Goal: Information Seeking & Learning: Compare options

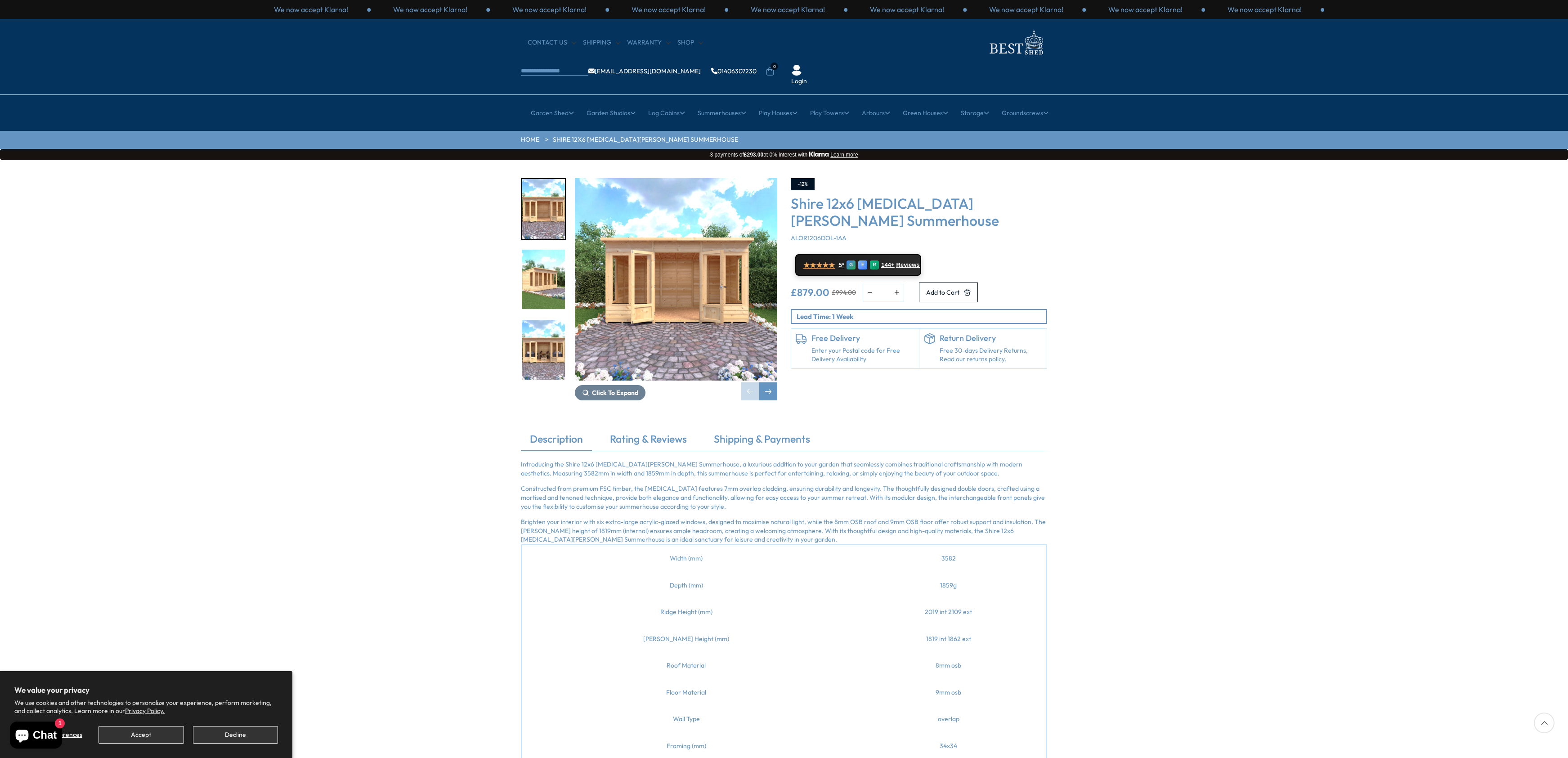
click at [529, 250] on img "2 / 9" at bounding box center [543, 280] width 43 height 60
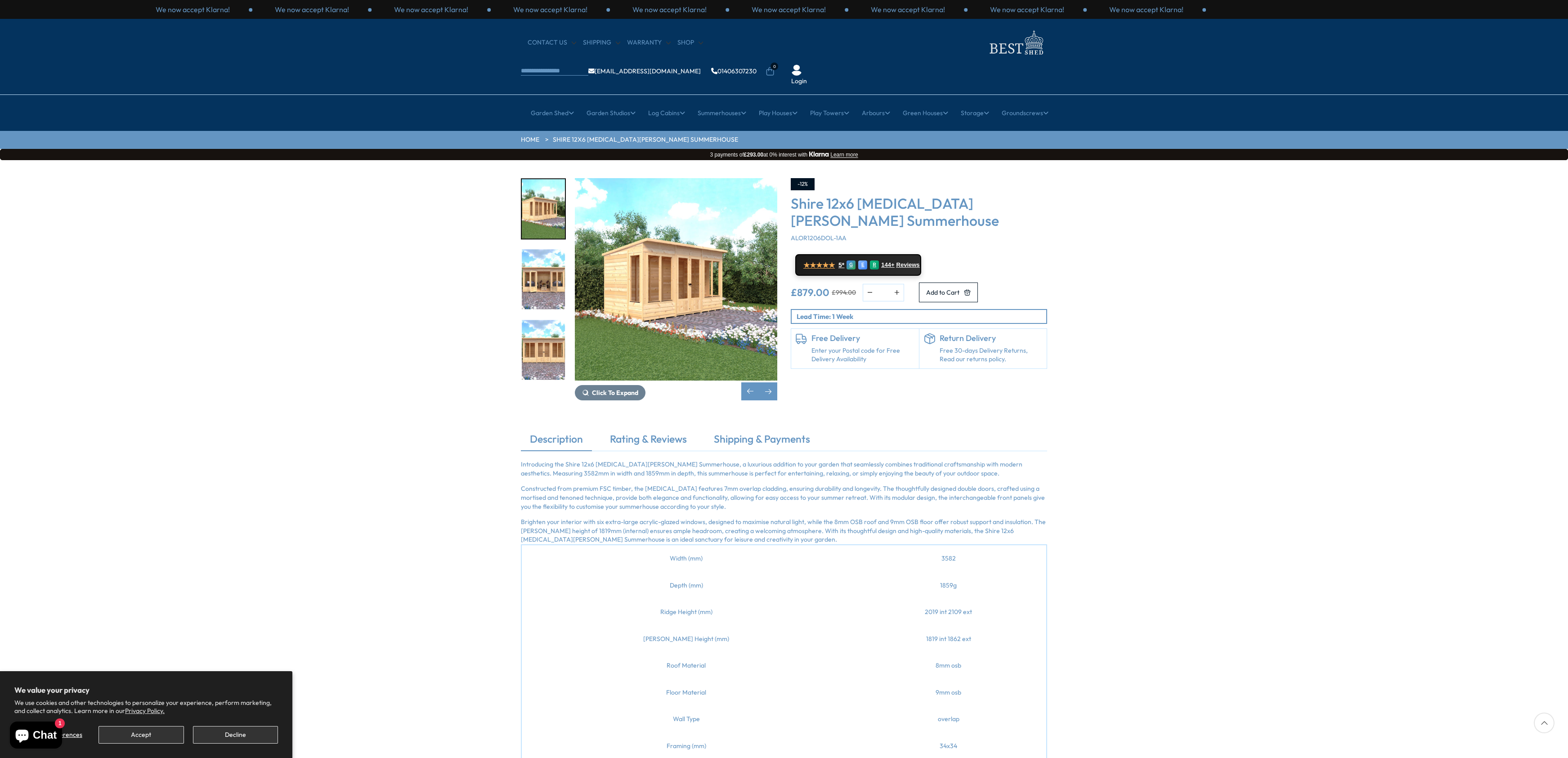
click at [557, 192] on img "2 / 9" at bounding box center [543, 209] width 43 height 60
click at [692, 263] on img "2 / 9" at bounding box center [675, 279] width 202 height 202
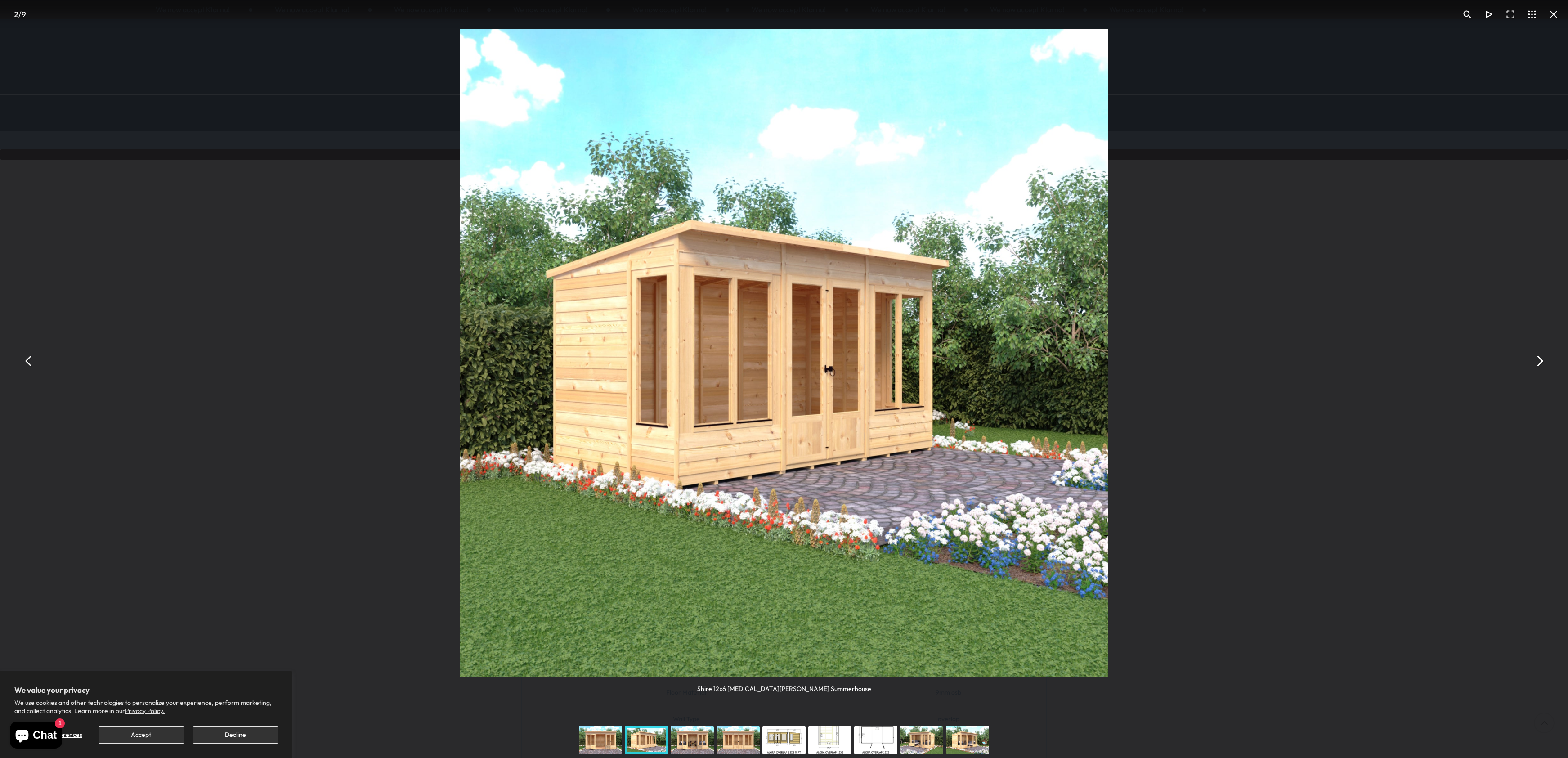
click at [1542, 361] on button "You can close this modal content with the ESC key" at bounding box center [1539, 361] width 22 height 22
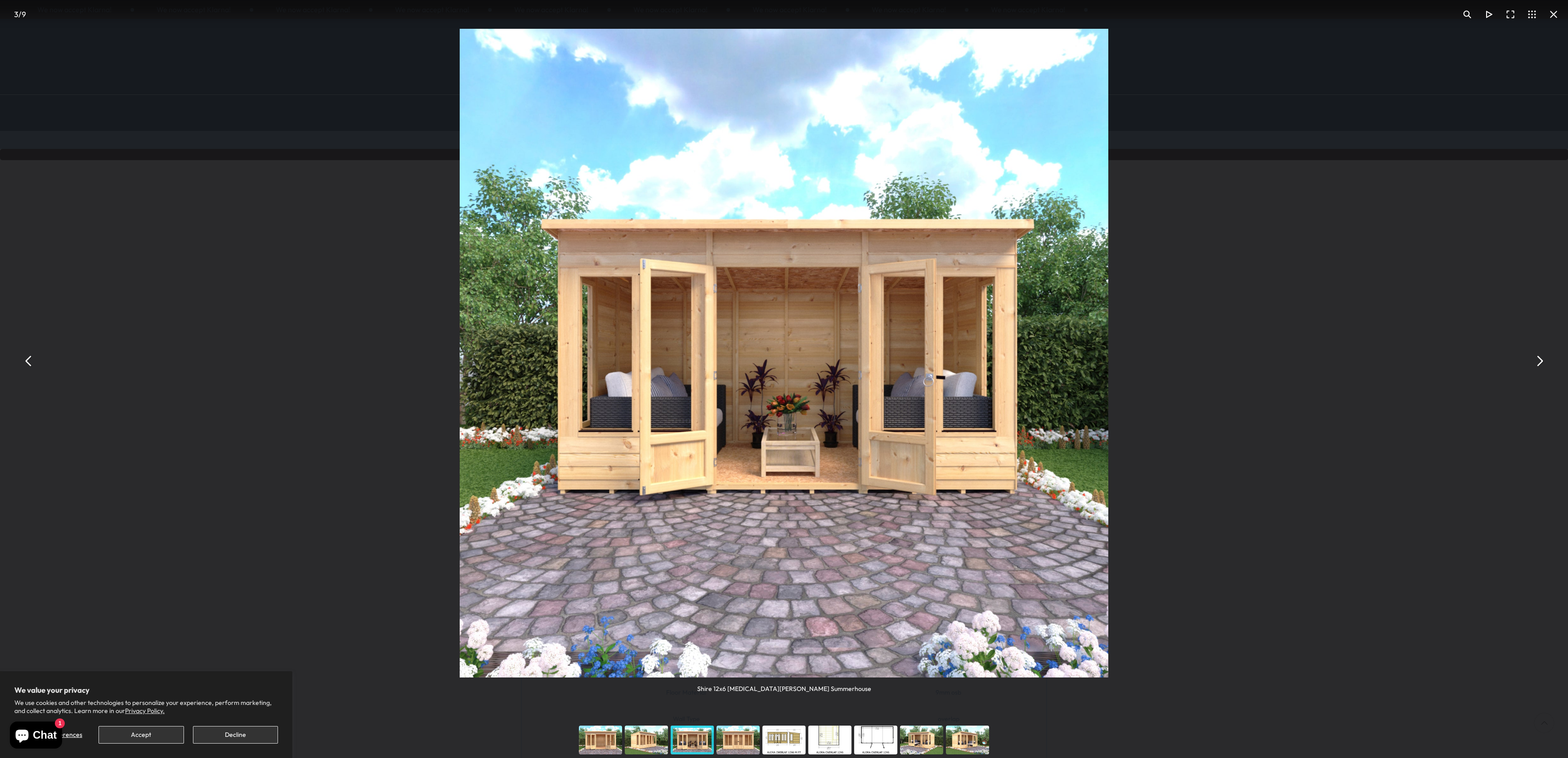
click at [1541, 361] on button "You can close this modal content with the ESC key" at bounding box center [1539, 361] width 22 height 22
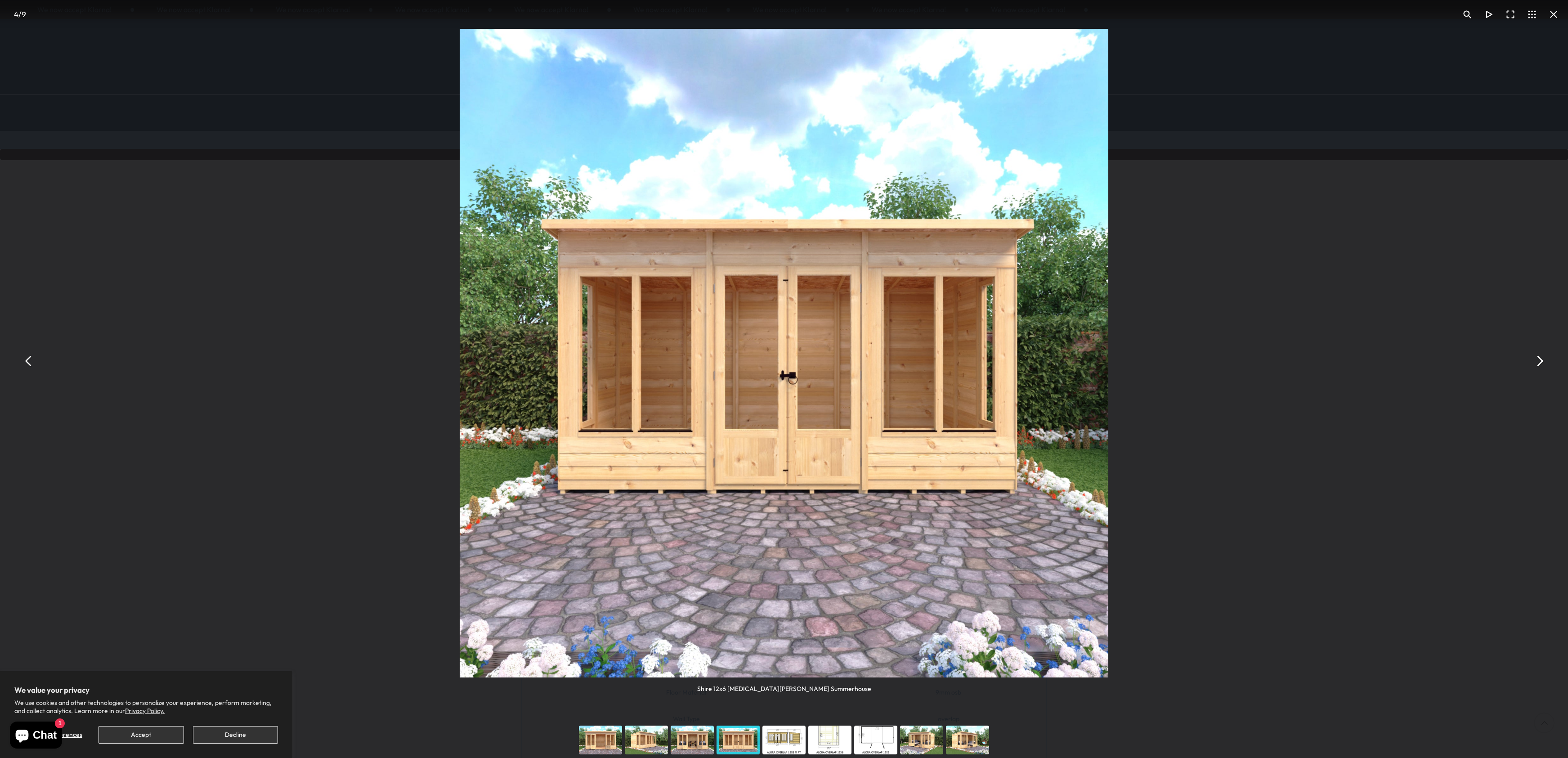
click at [1555, 12] on button "You can close this modal content with the ESC key" at bounding box center [1554, 14] width 22 height 22
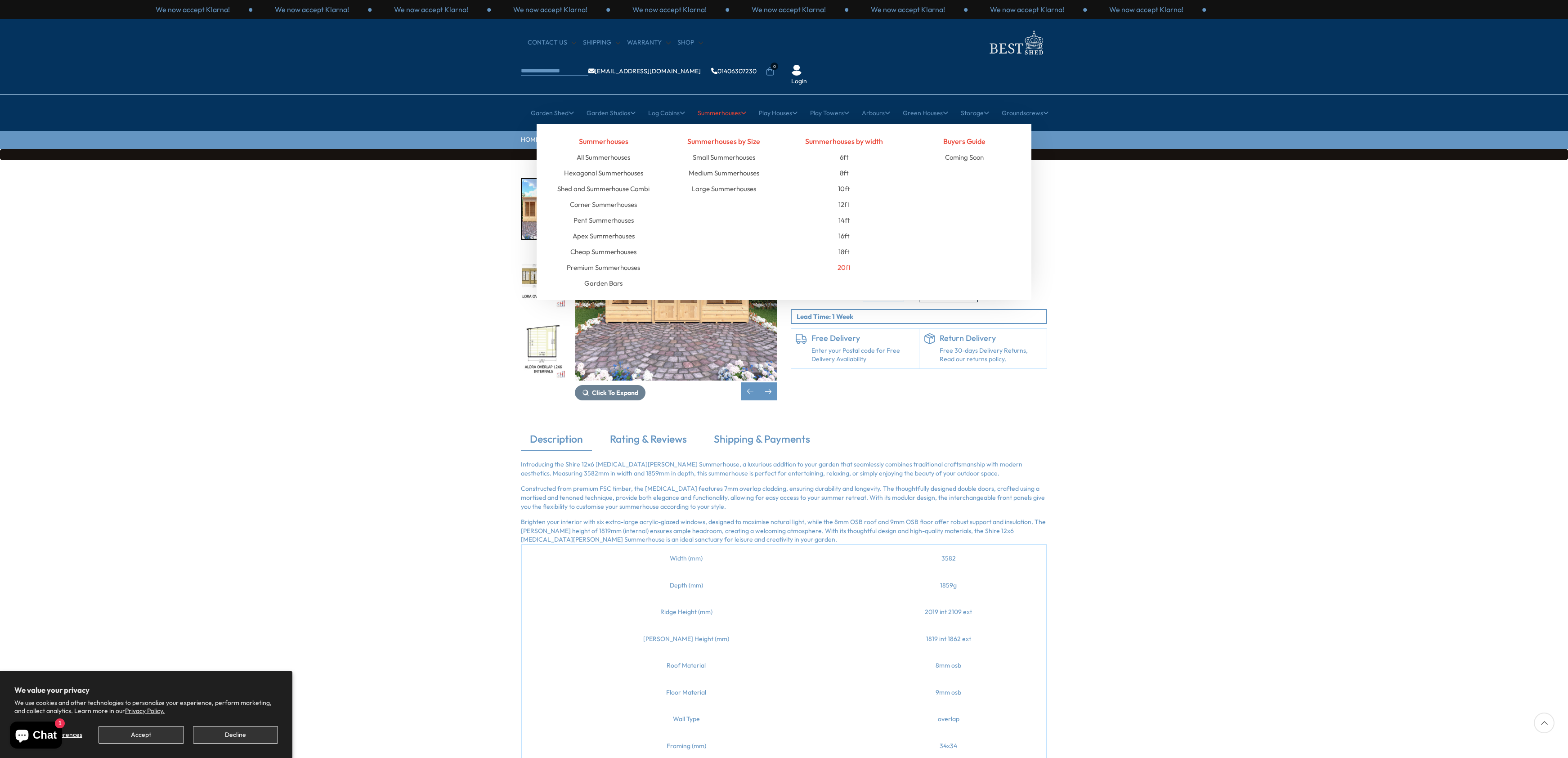
click at [844, 260] on link "20ft" at bounding box center [844, 268] width 13 height 16
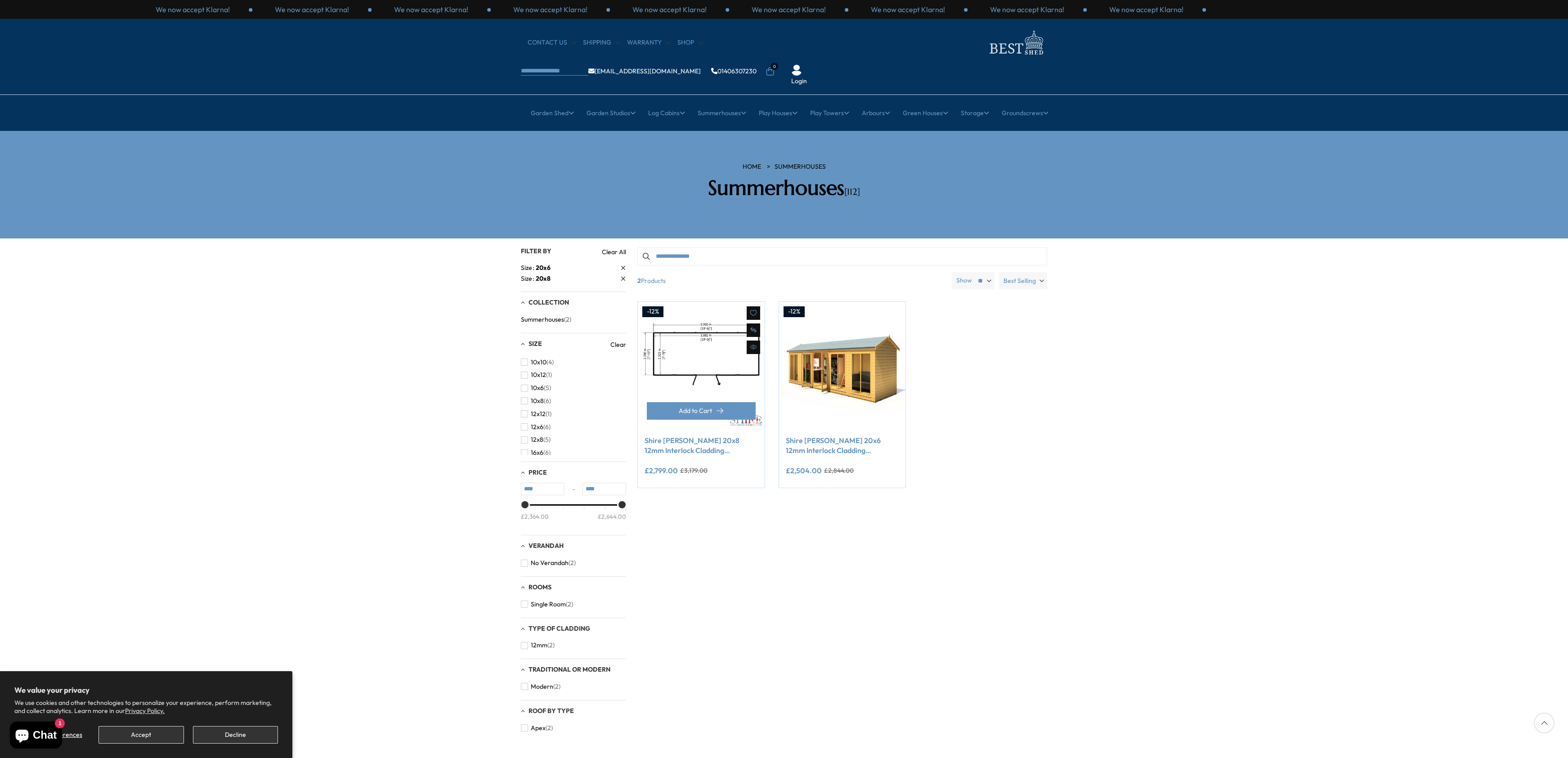
click at [749, 341] on div at bounding box center [753, 347] width 13 height 13
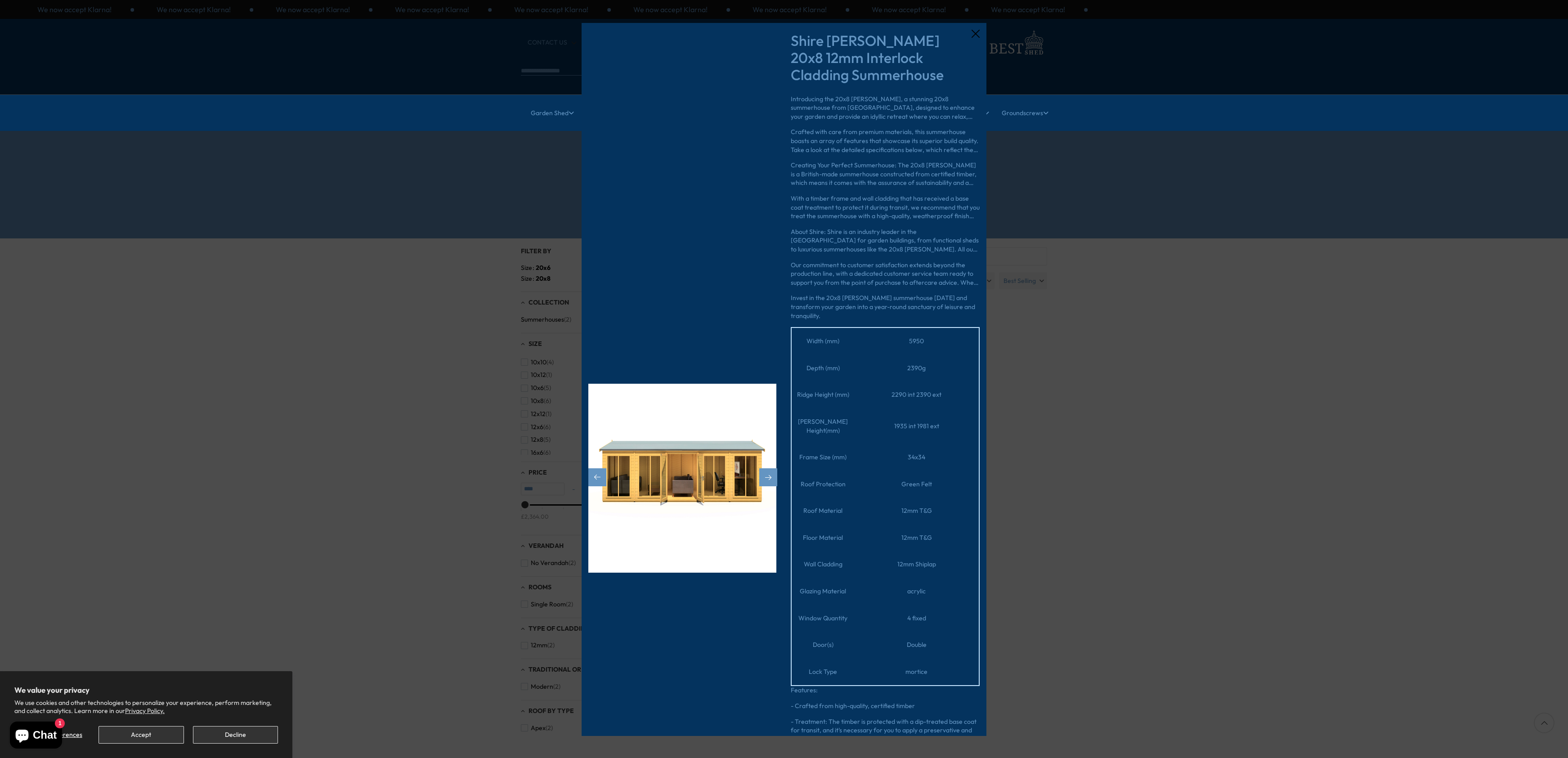
click at [1084, 0] on div at bounding box center [784, 0] width 1568 height 0
